Goal: Task Accomplishment & Management: Complete application form

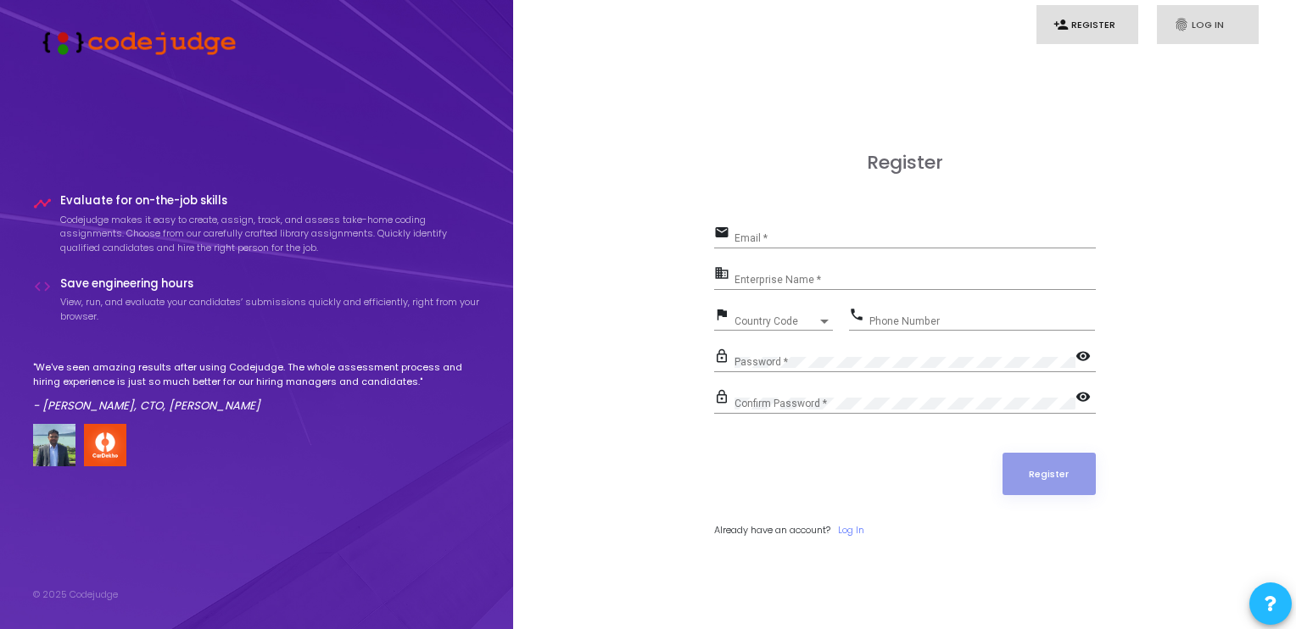
click at [1177, 31] on icon "fingerprint" at bounding box center [1181, 24] width 15 height 15
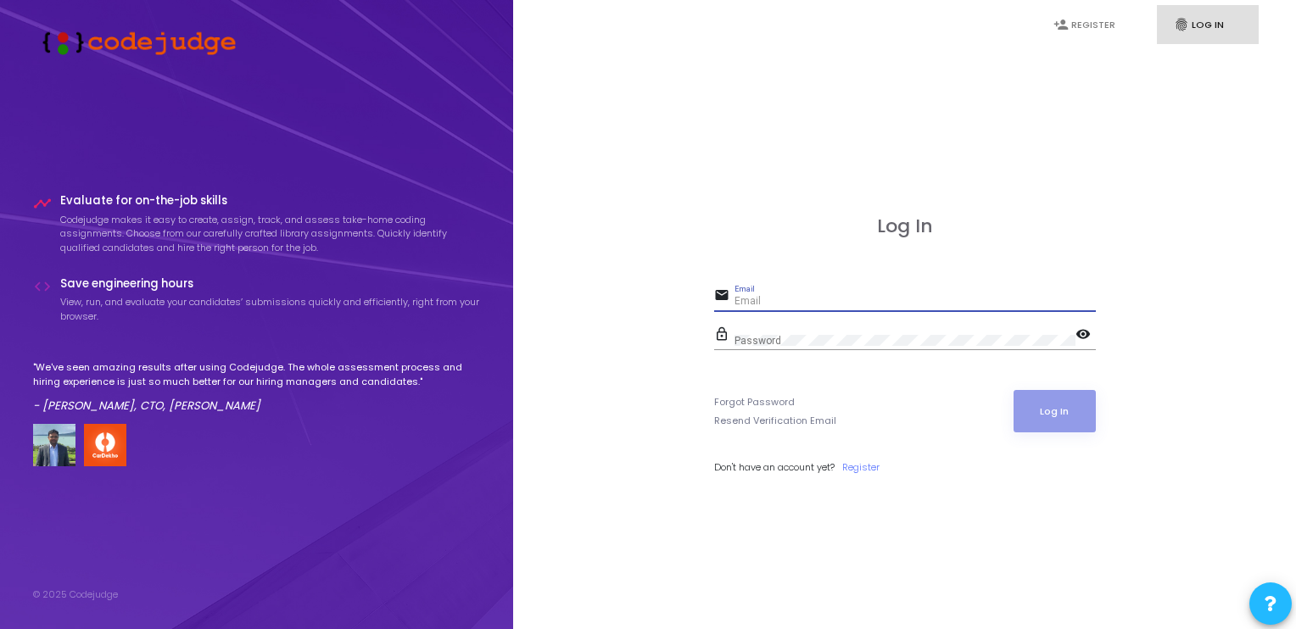
click at [786, 299] on input "Email" at bounding box center [915, 302] width 361 height 12
type input "[EMAIL_ADDRESS][DOMAIN_NAME]"
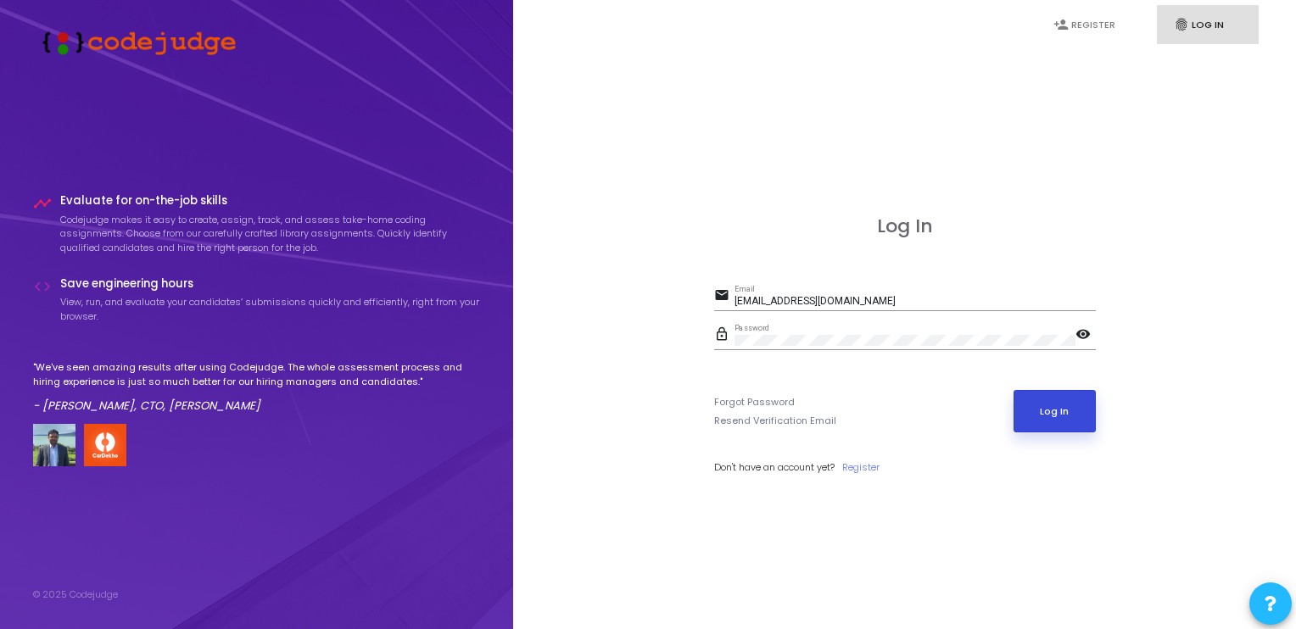
click at [1059, 406] on button "Log In" at bounding box center [1055, 411] width 82 height 42
click at [1108, 33] on link "person_add Register" at bounding box center [1088, 25] width 102 height 40
